Goal: Transaction & Acquisition: Subscribe to service/newsletter

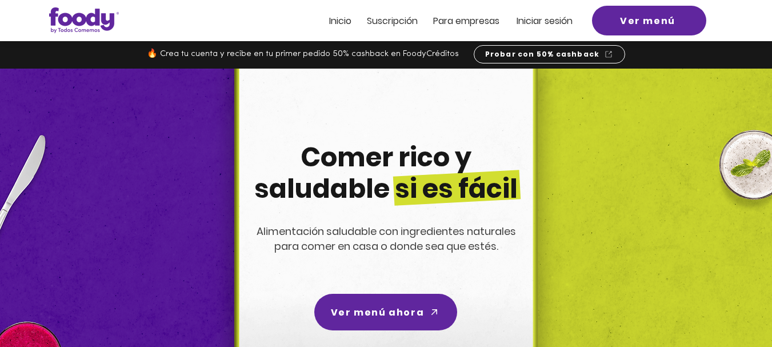
click at [211, 26] on div at bounding box center [386, 20] width 772 height 41
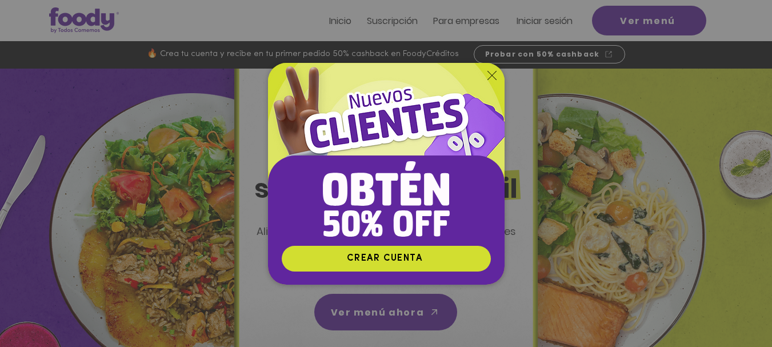
click at [489, 75] on icon "Volver al sitio" at bounding box center [491, 75] width 9 height 9
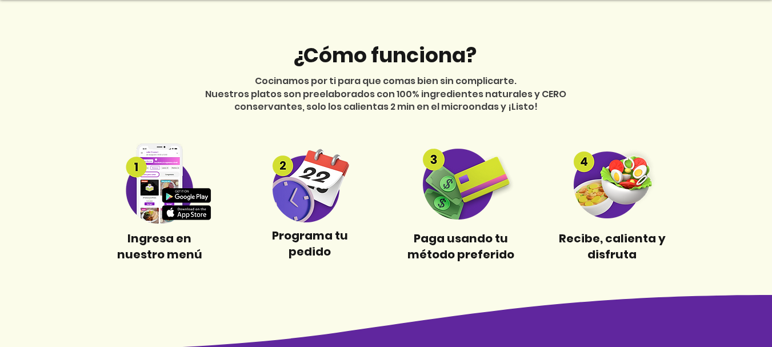
scroll to position [437, 0]
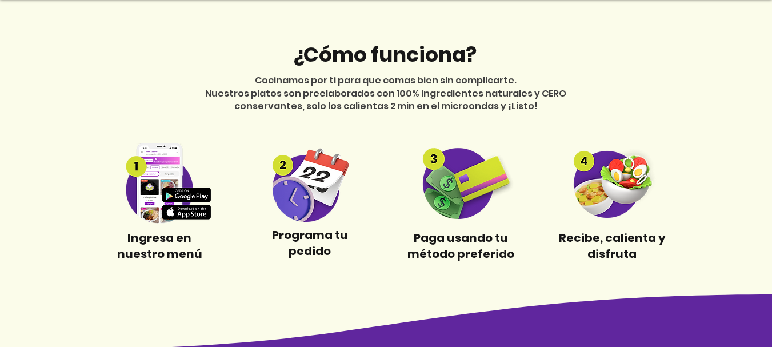
click at [453, 198] on img at bounding box center [461, 183] width 107 height 72
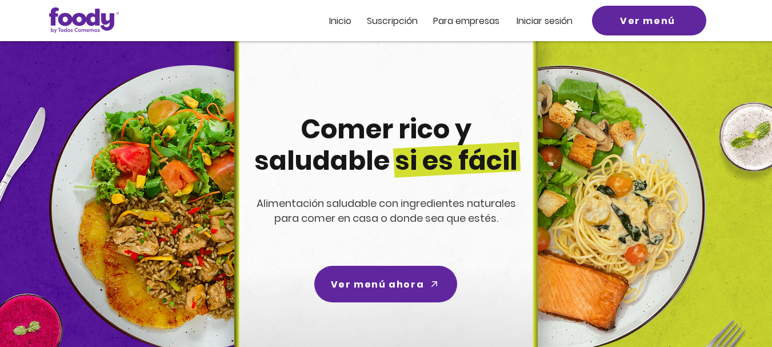
scroll to position [0, 0]
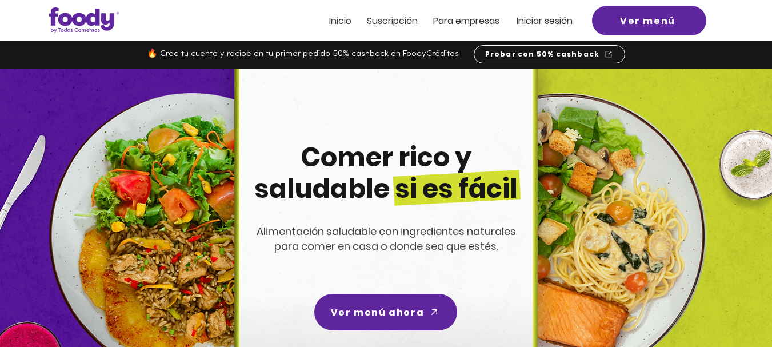
click at [399, 25] on span "Suscripción" at bounding box center [392, 20] width 51 height 13
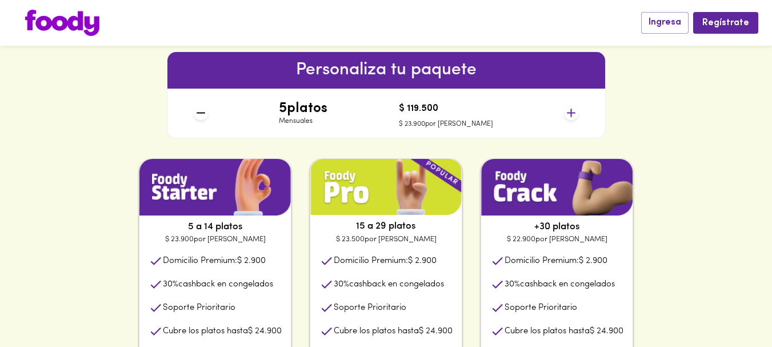
scroll to position [497, 0]
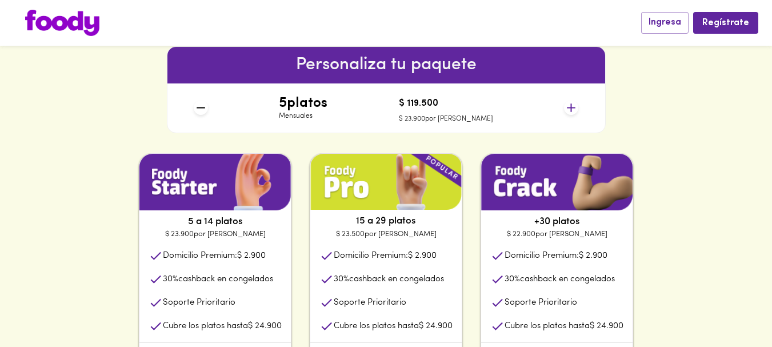
click at [573, 107] on icon at bounding box center [571, 108] width 14 height 14
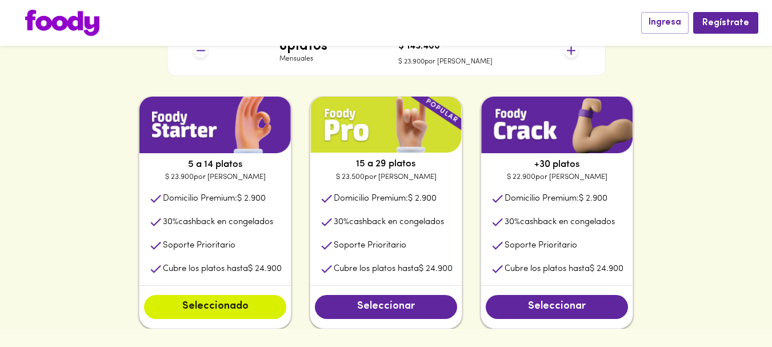
scroll to position [555, 0]
